Goal: Navigation & Orientation: Find specific page/section

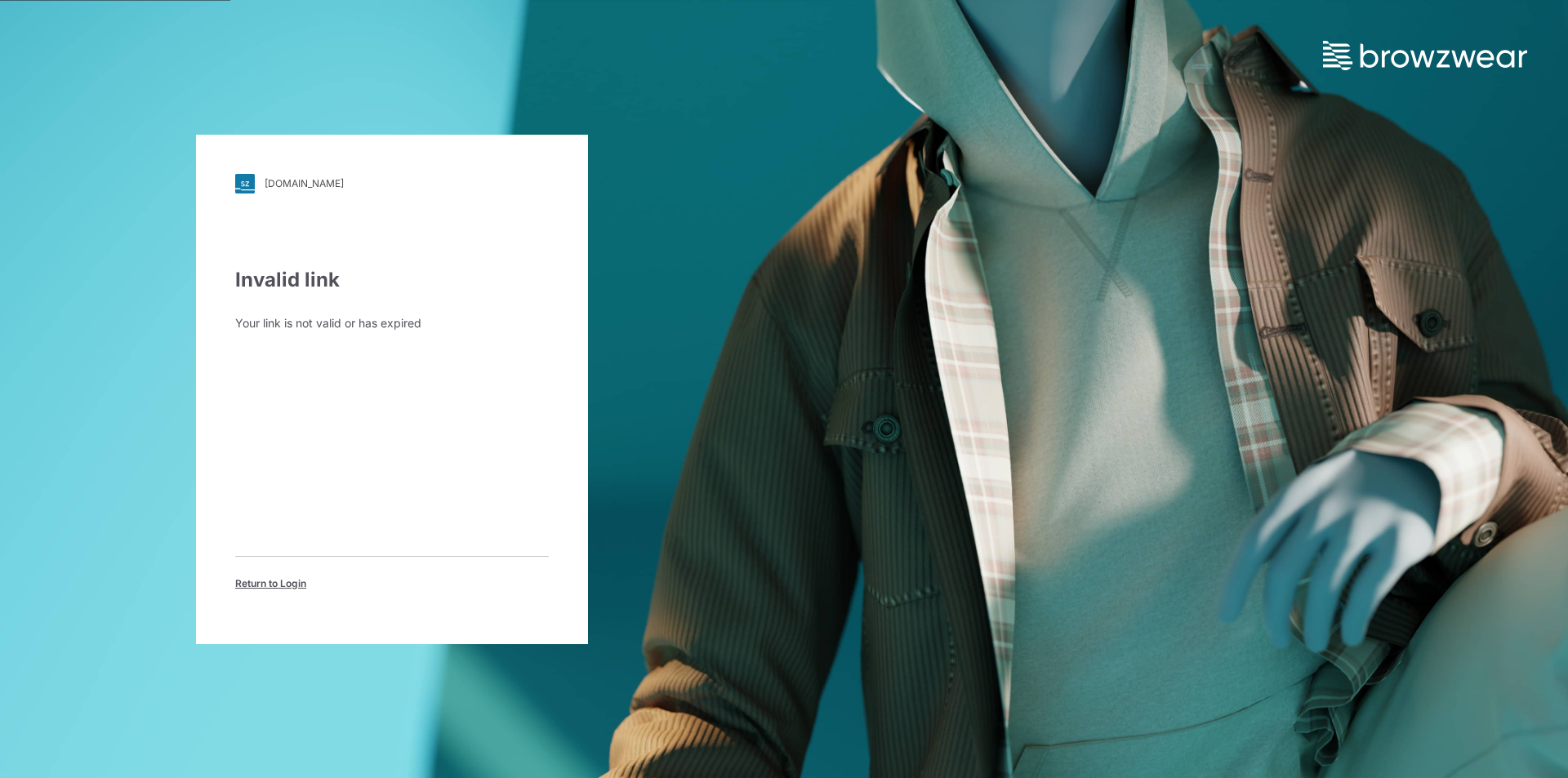
click at [311, 184] on div "cscbrands.stylezone.com" at bounding box center [305, 183] width 80 height 12
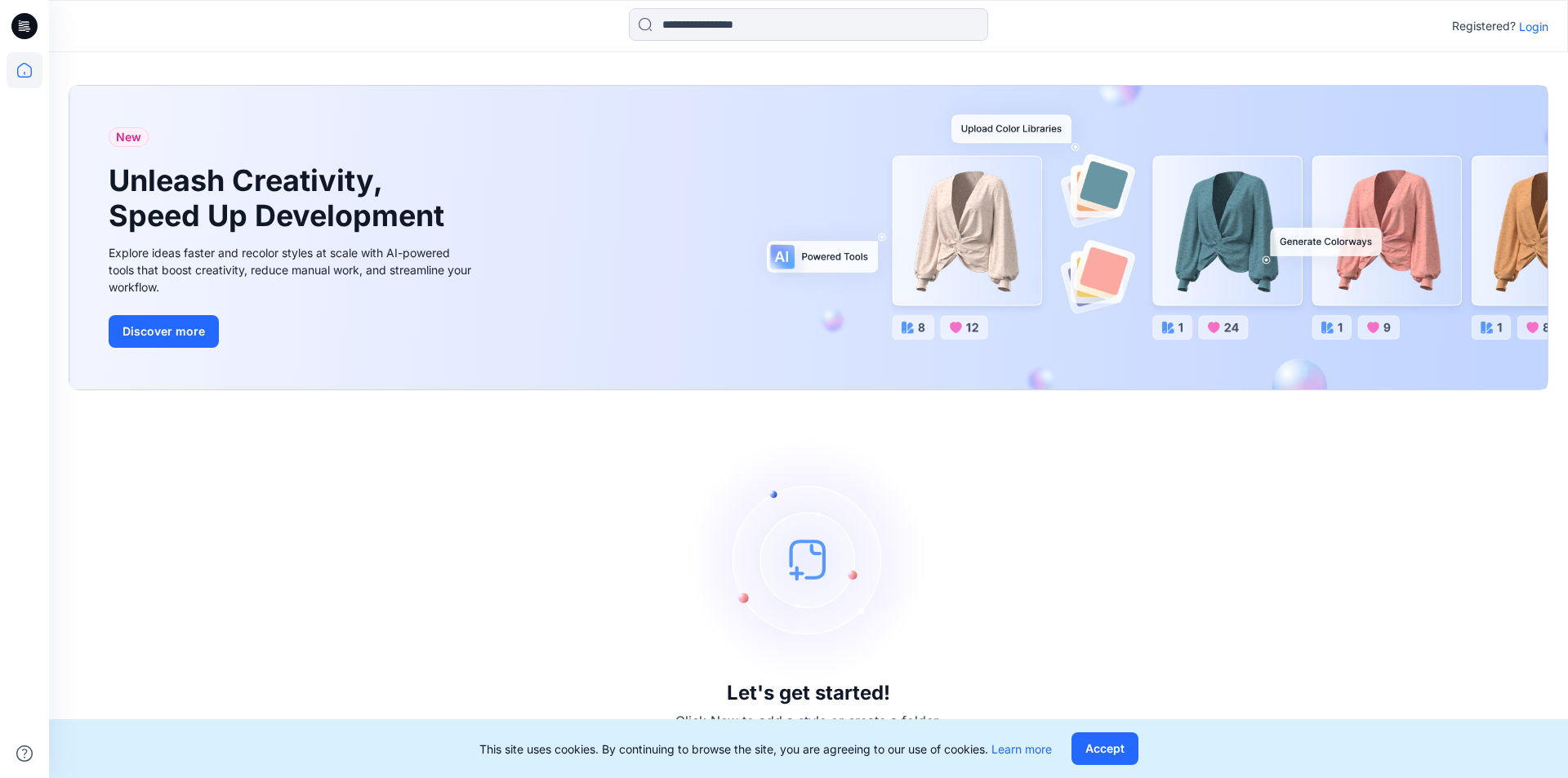
click at [1523, 26] on p "Login" at bounding box center [1533, 27] width 29 height 17
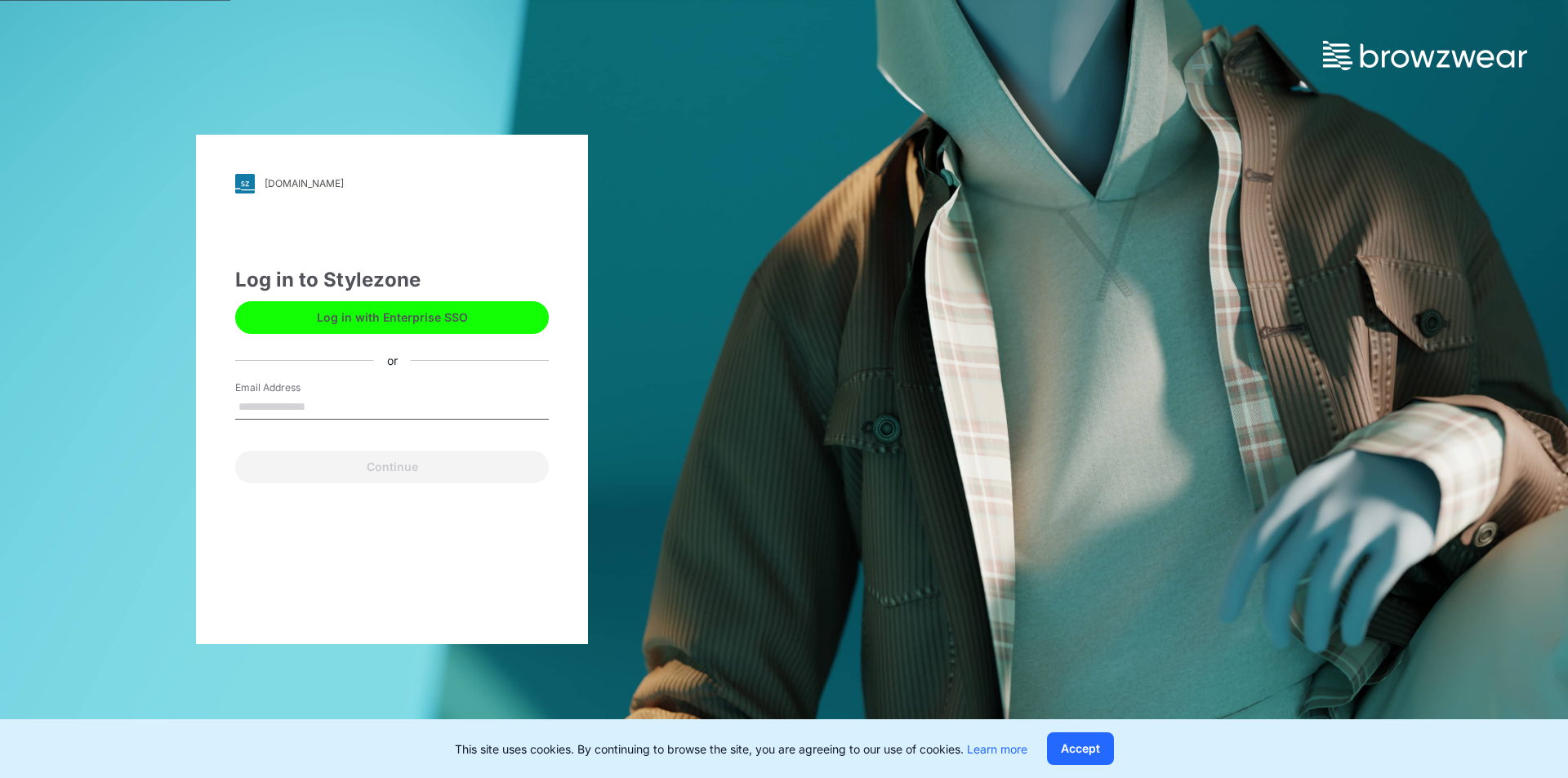
type input "**********"
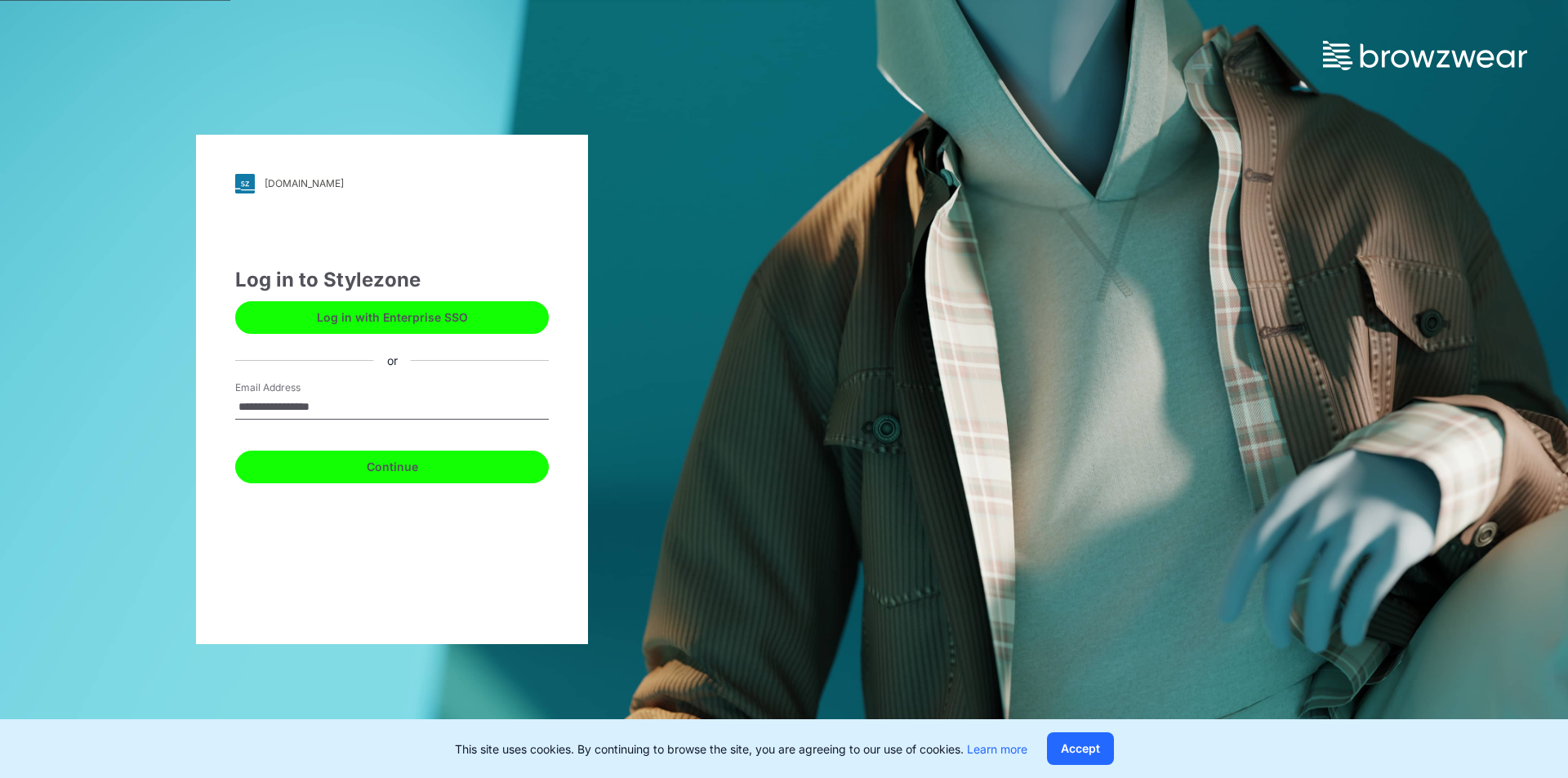
click at [369, 464] on button "Continue" at bounding box center [392, 467] width 313 height 33
click at [409, 472] on button "Continue" at bounding box center [392, 467] width 313 height 33
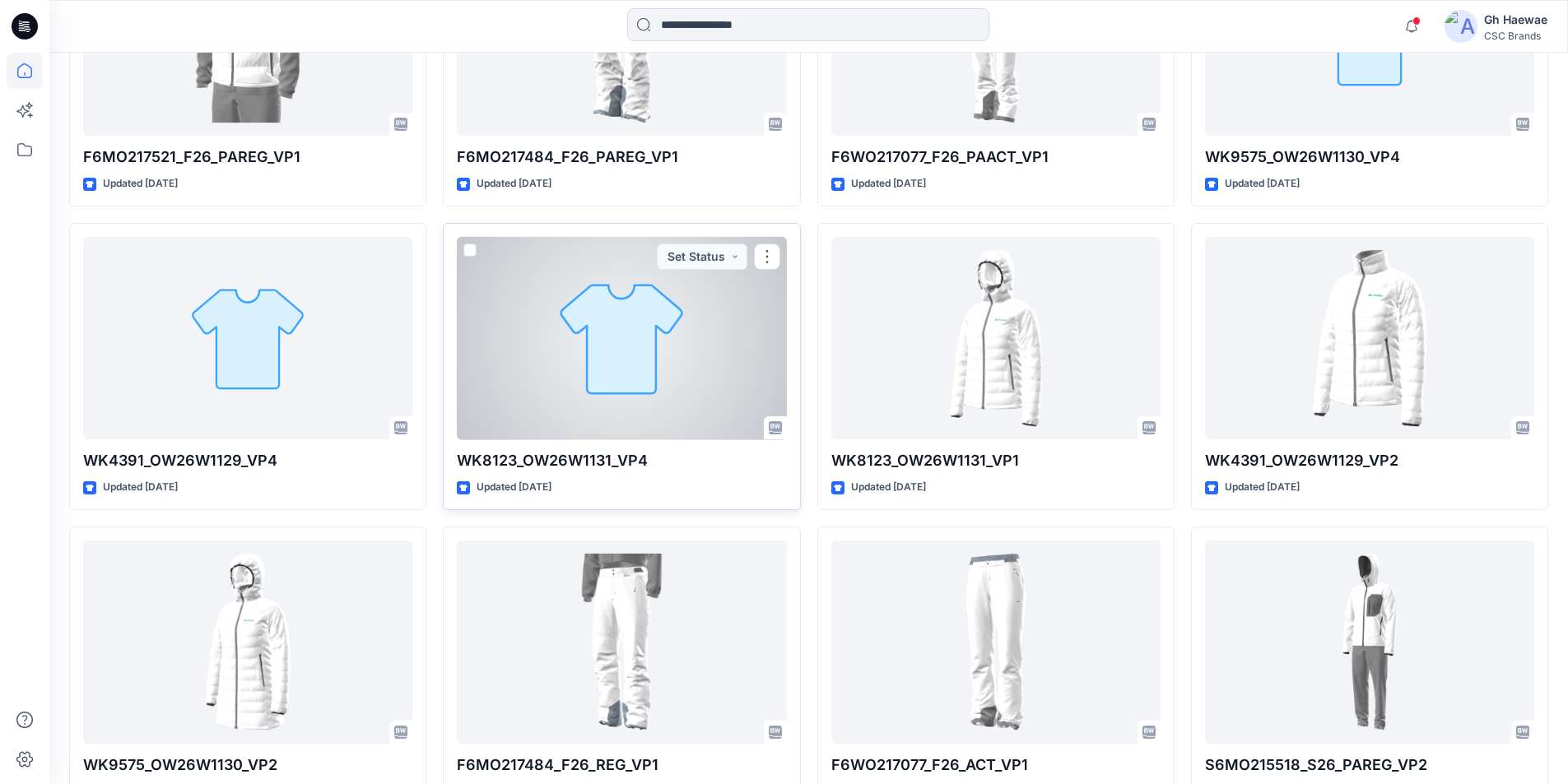
scroll to position [1258, 0]
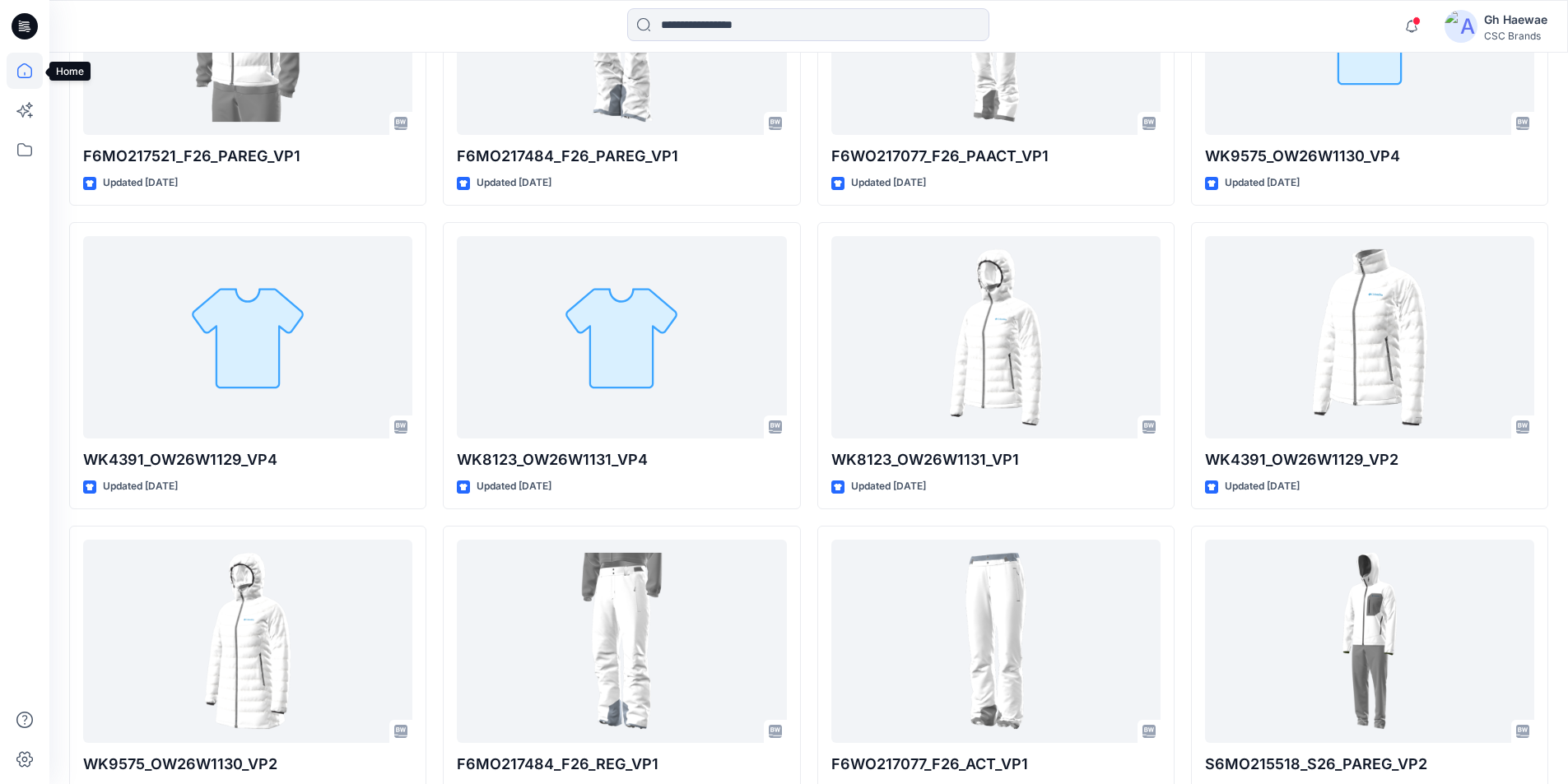
click at [16, 73] on icon at bounding box center [25, 71] width 37 height 37
click at [25, 73] on icon at bounding box center [25, 71] width 37 height 37
click at [24, 73] on icon at bounding box center [24, 74] width 1 height 3
click at [30, 150] on icon at bounding box center [25, 150] width 37 height 37
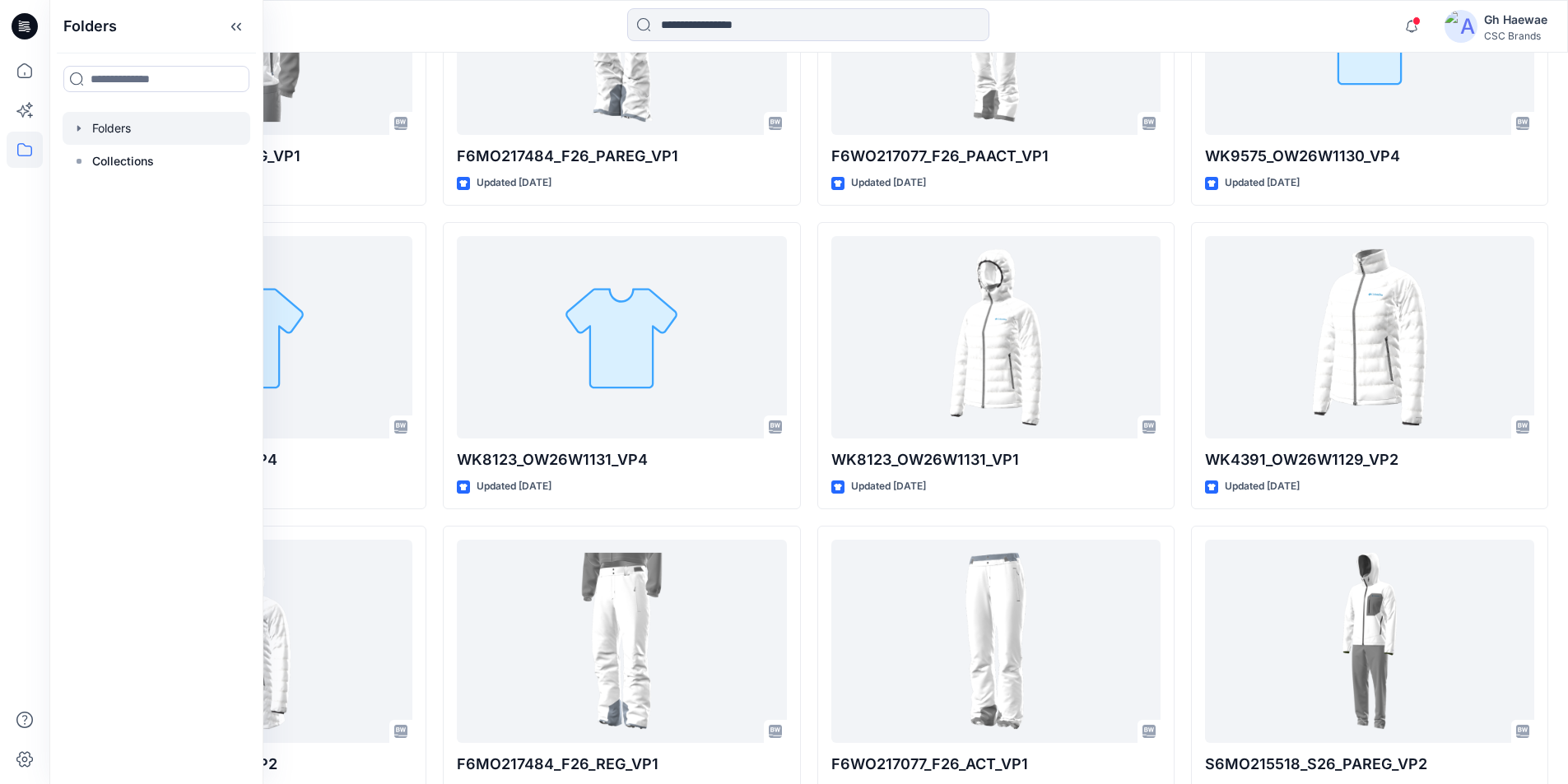
click at [74, 128] on icon "button" at bounding box center [79, 128] width 13 height 13
click at [92, 160] on icon "button" at bounding box center [95, 160] width 13 height 13
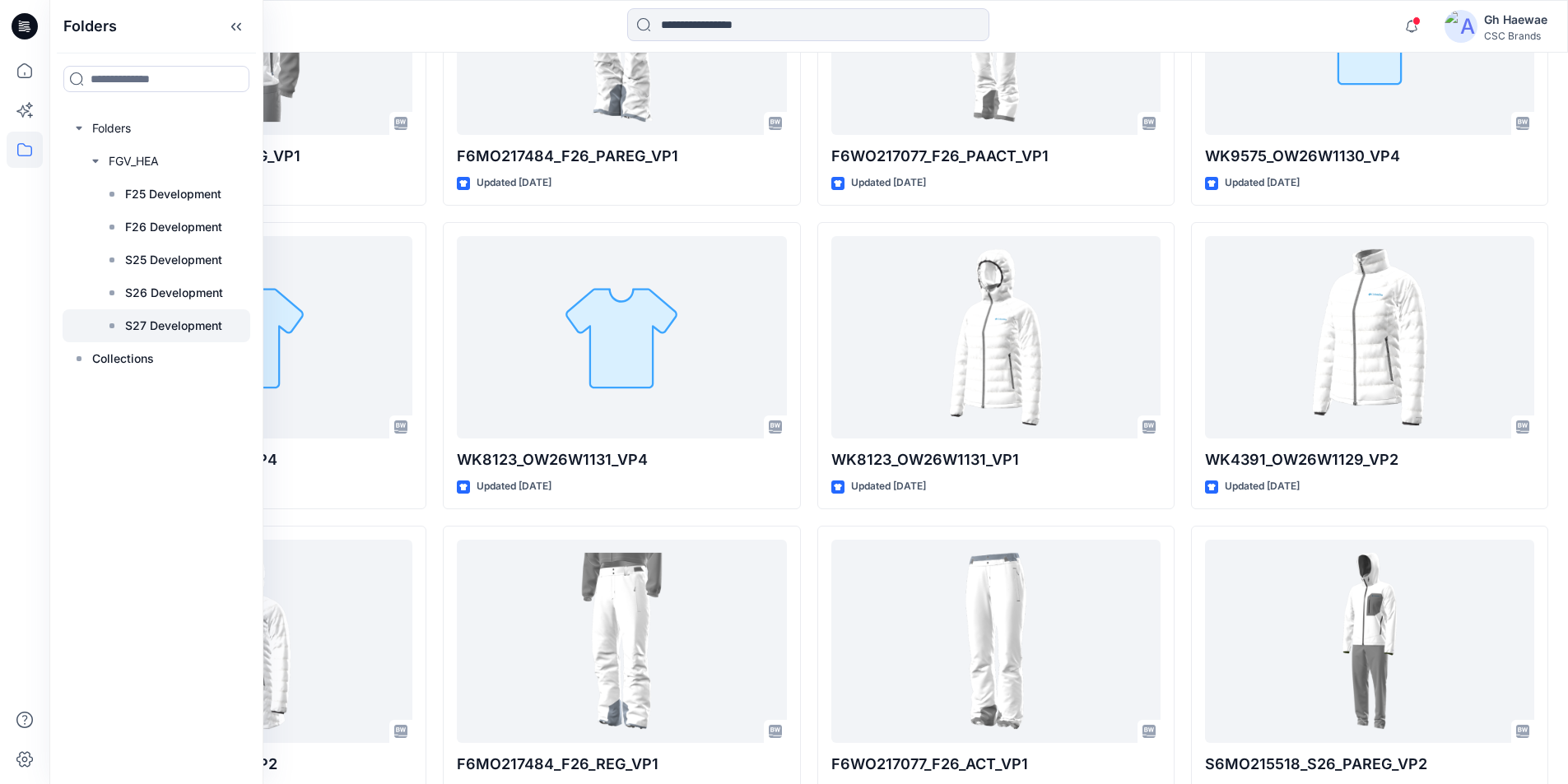
click at [167, 322] on p "S27 Development" at bounding box center [173, 325] width 97 height 20
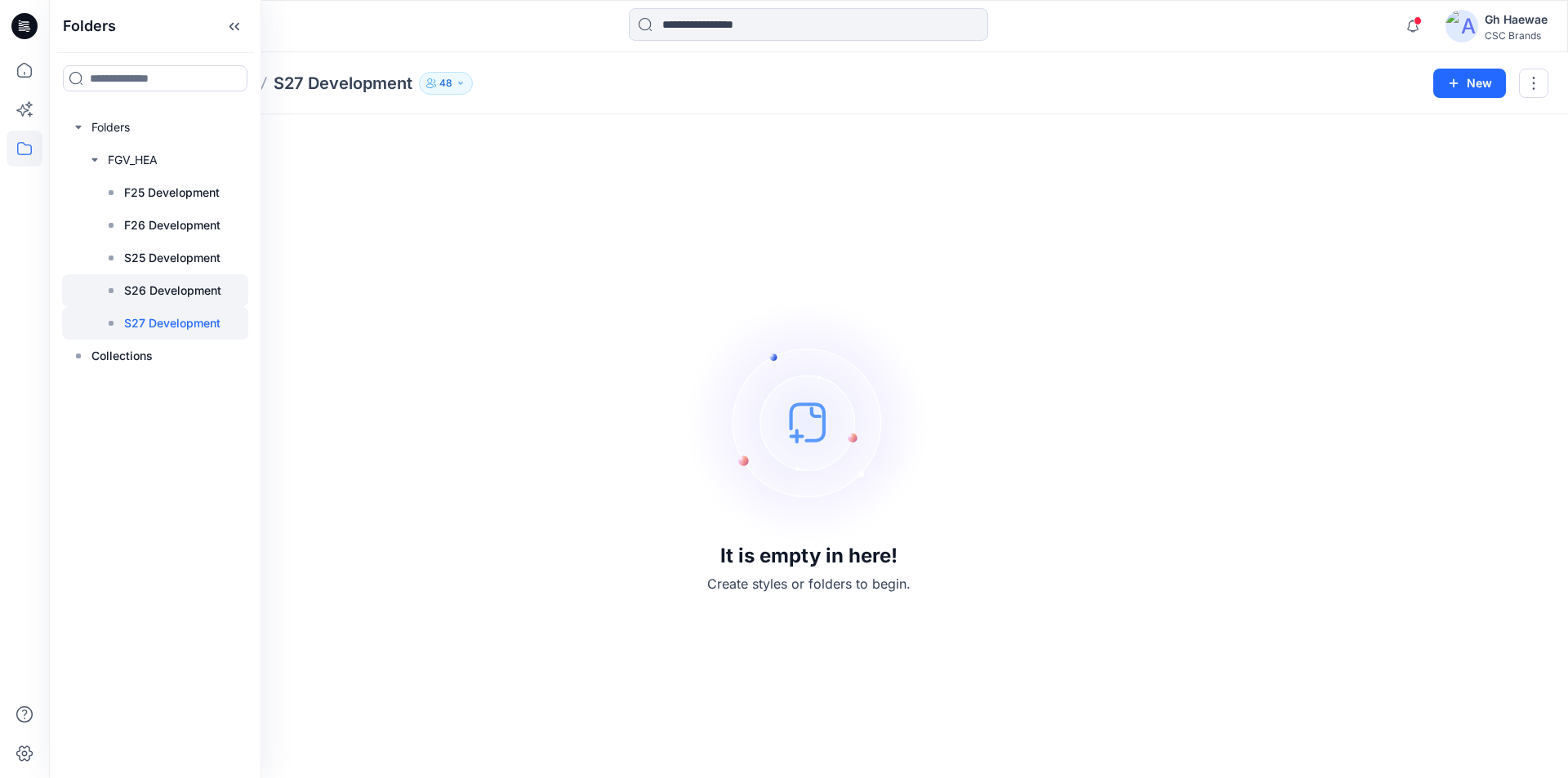
click at [154, 293] on p "S26 Development" at bounding box center [172, 291] width 97 height 20
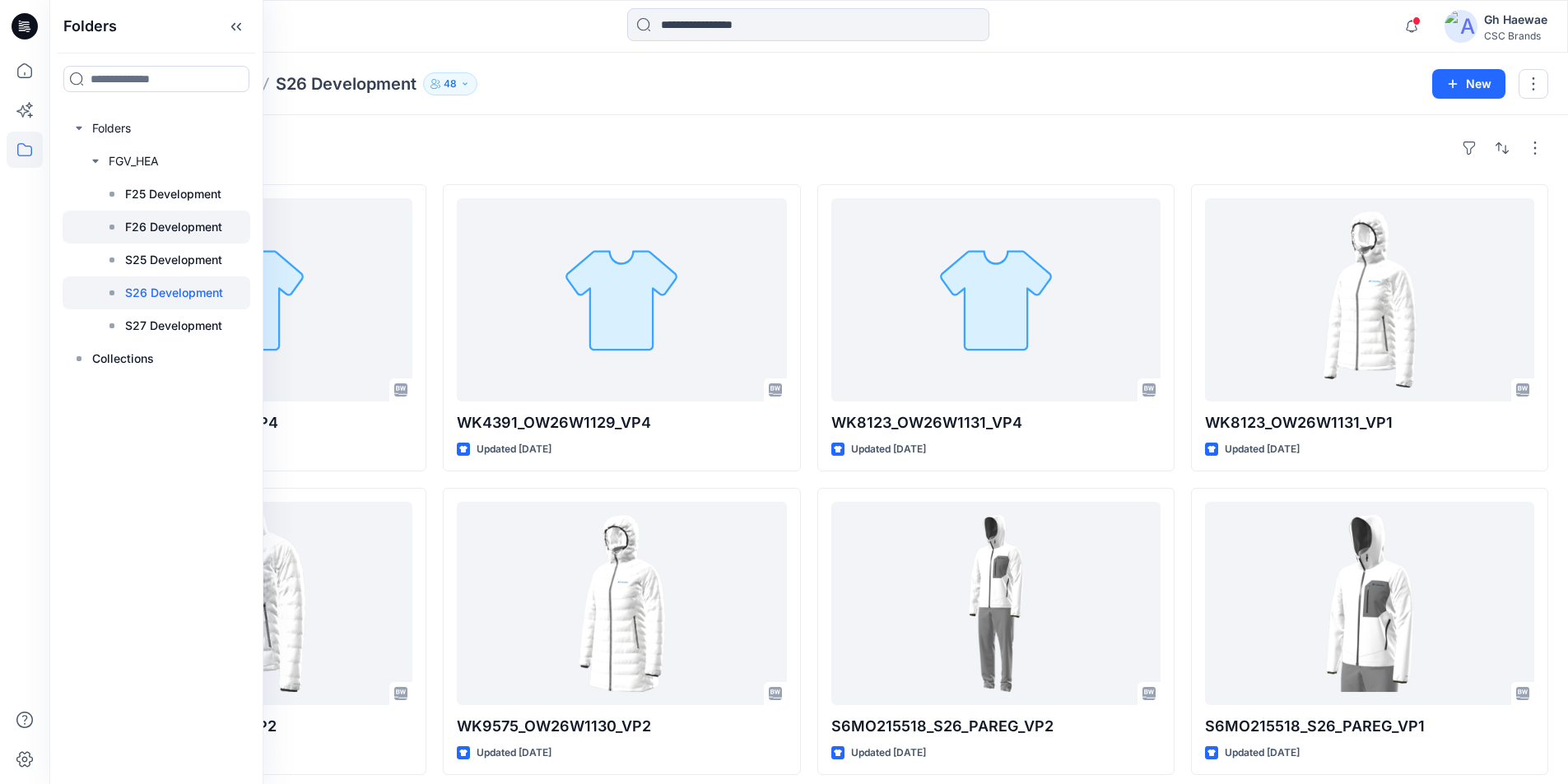
click at [142, 232] on p "F26 Development" at bounding box center [173, 227] width 97 height 20
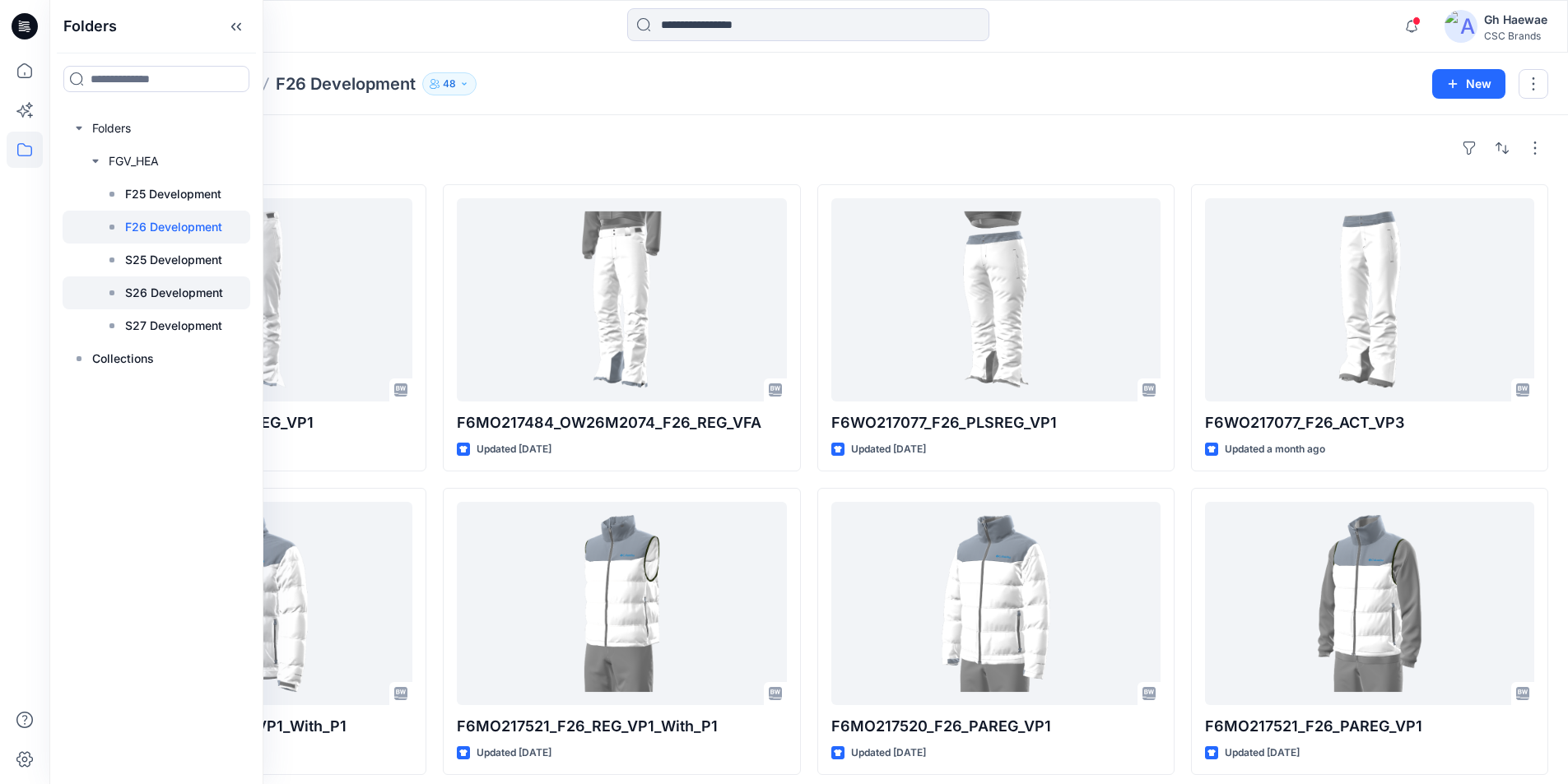
click at [159, 290] on p "S26 Development" at bounding box center [174, 293] width 98 height 20
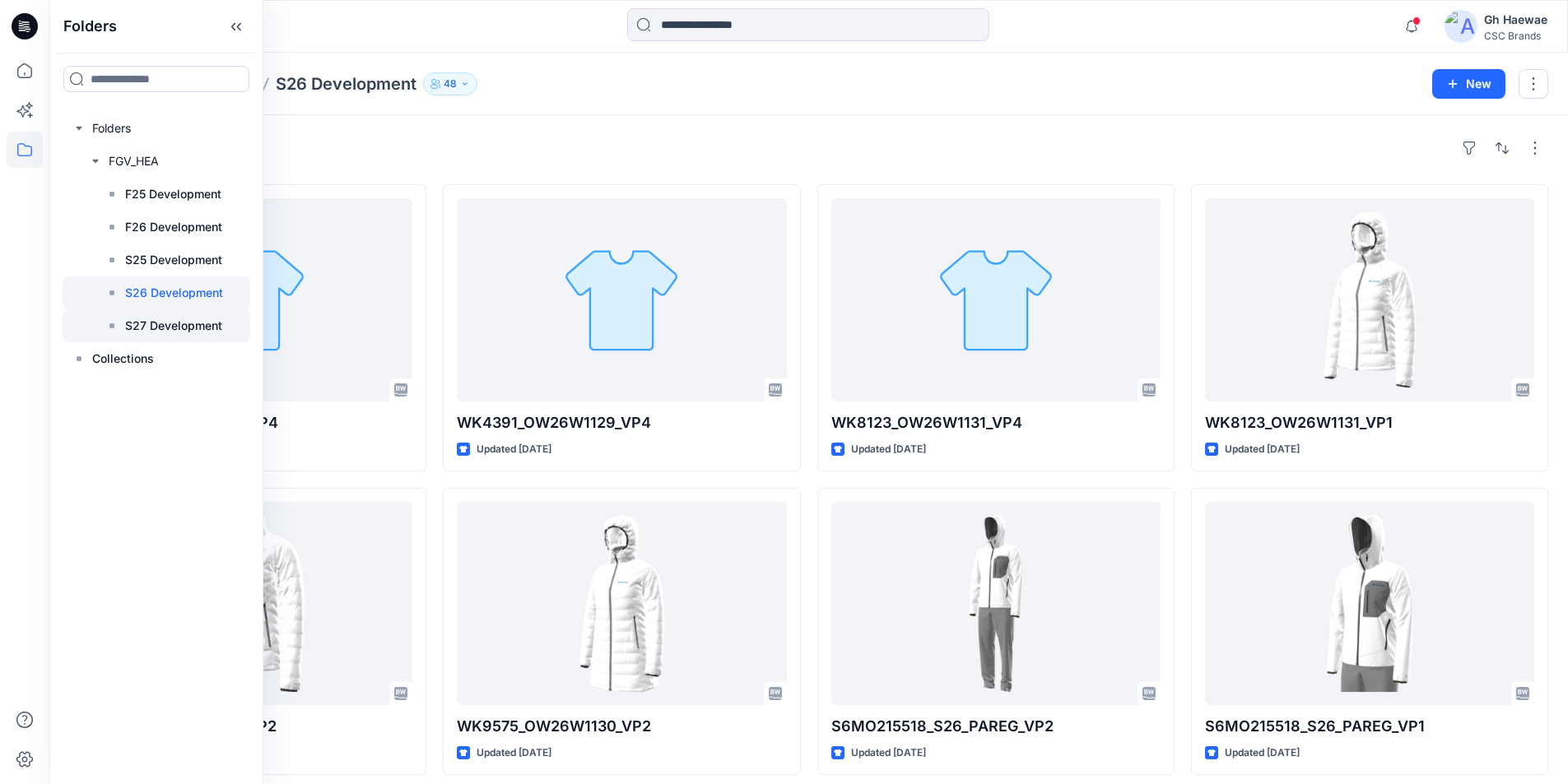
click at [152, 331] on p "S27 Development" at bounding box center [173, 325] width 97 height 20
